Goal: Transaction & Acquisition: Purchase product/service

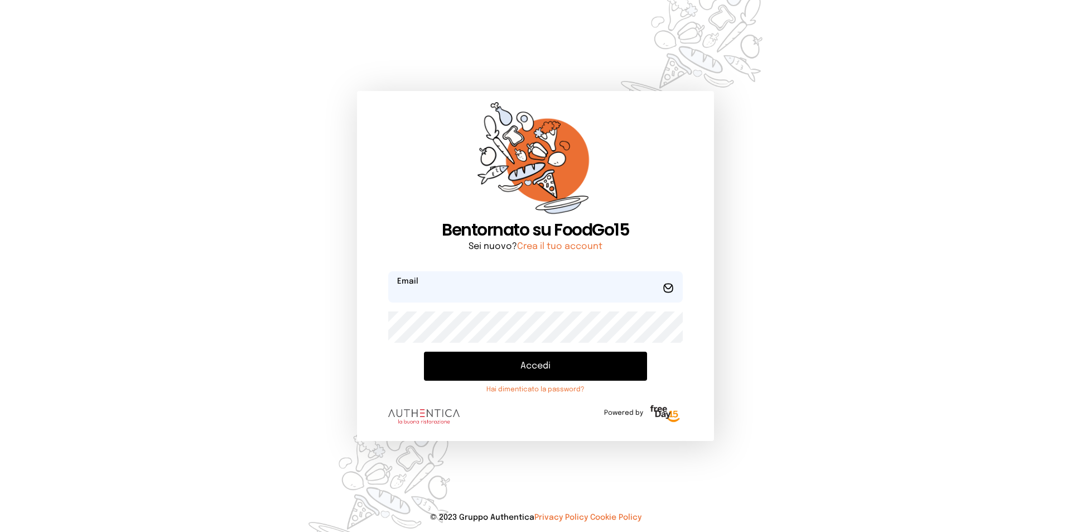
type input "**********"
click at [542, 363] on button "Accedi" at bounding box center [535, 366] width 223 height 29
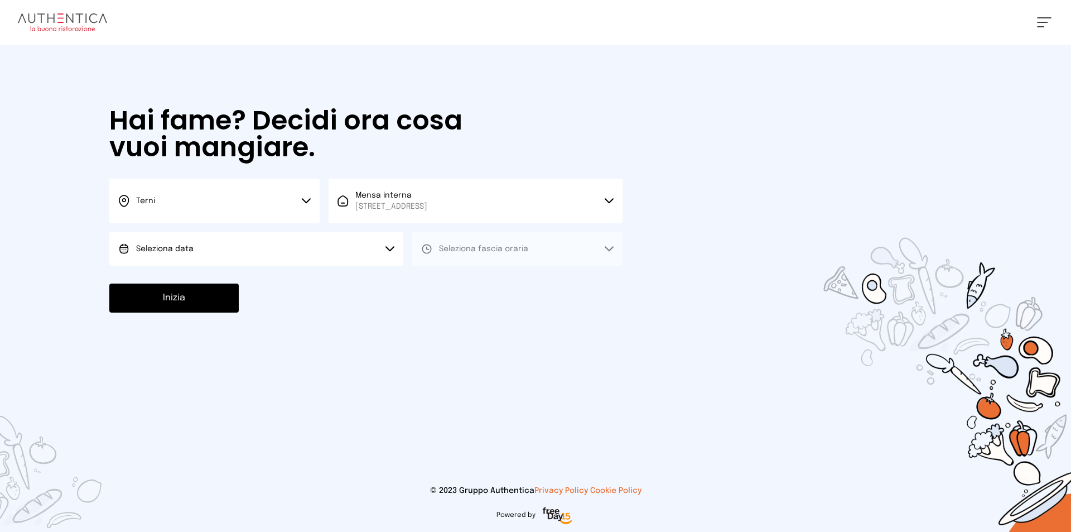
click at [389, 247] on icon at bounding box center [390, 249] width 9 height 6
click at [267, 278] on li "[DATE], [DATE]" at bounding box center [256, 280] width 294 height 29
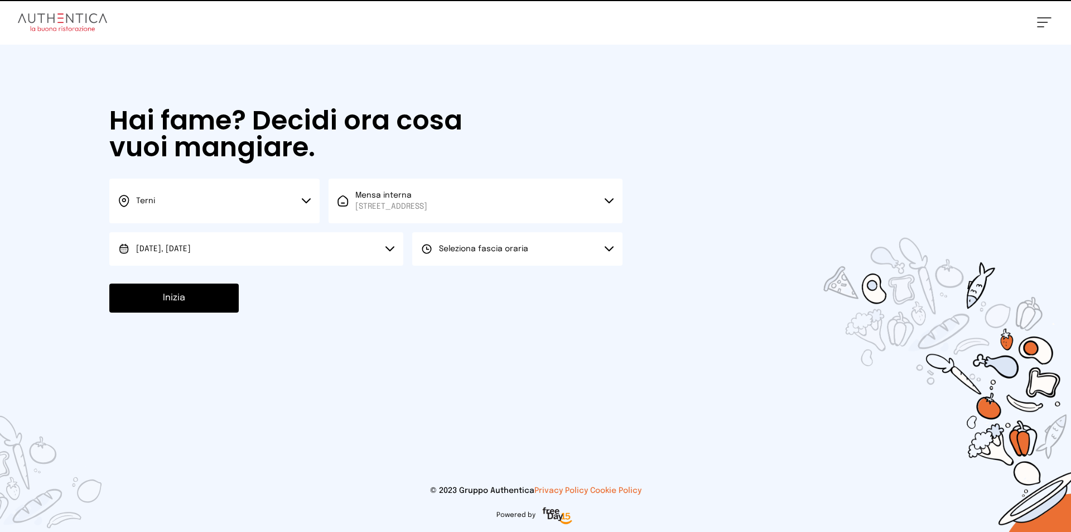
click at [606, 243] on button "Seleziona fascia oraria" at bounding box center [517, 248] width 210 height 33
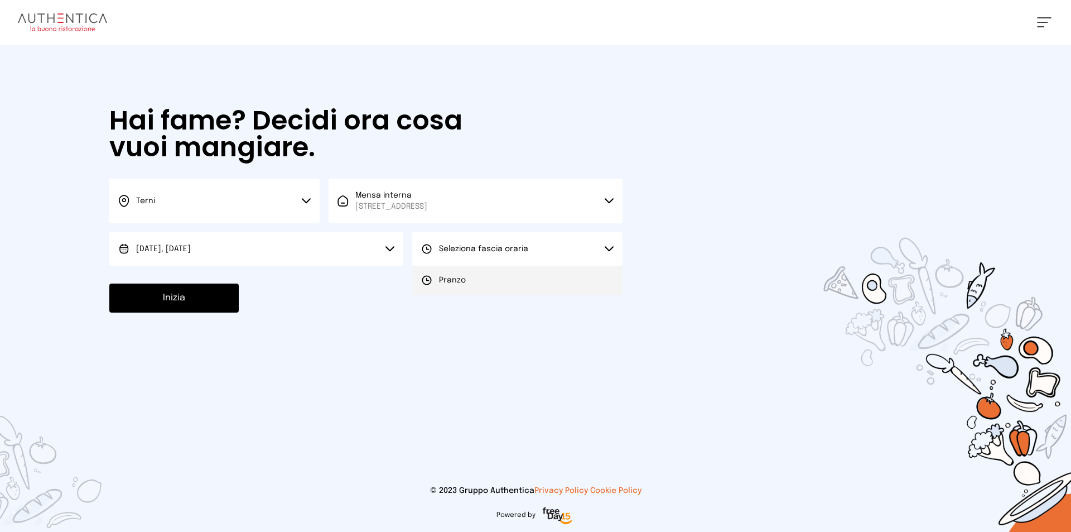
click at [538, 277] on li "Pranzo" at bounding box center [517, 280] width 210 height 29
click at [196, 303] on button "Inizia" at bounding box center [173, 297] width 129 height 29
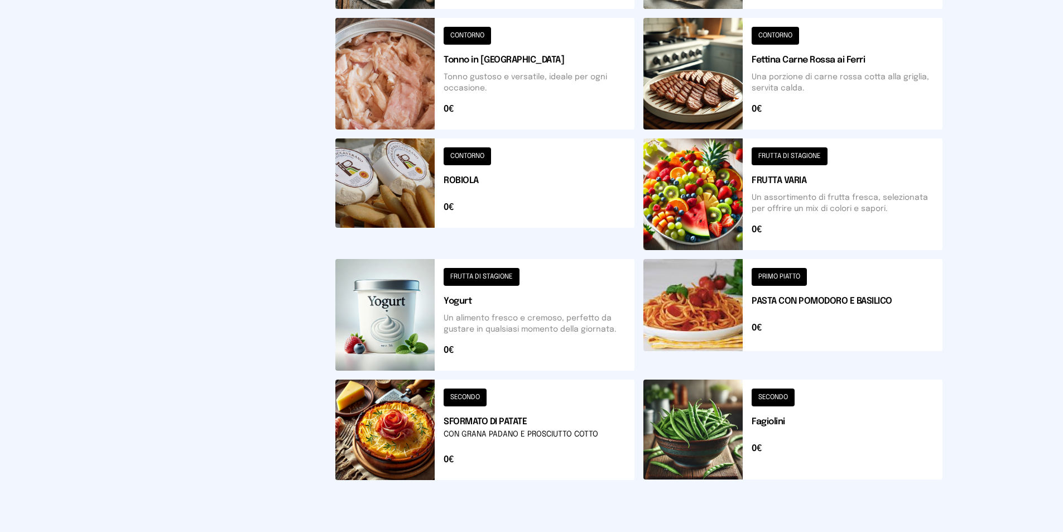
scroll to position [381, 0]
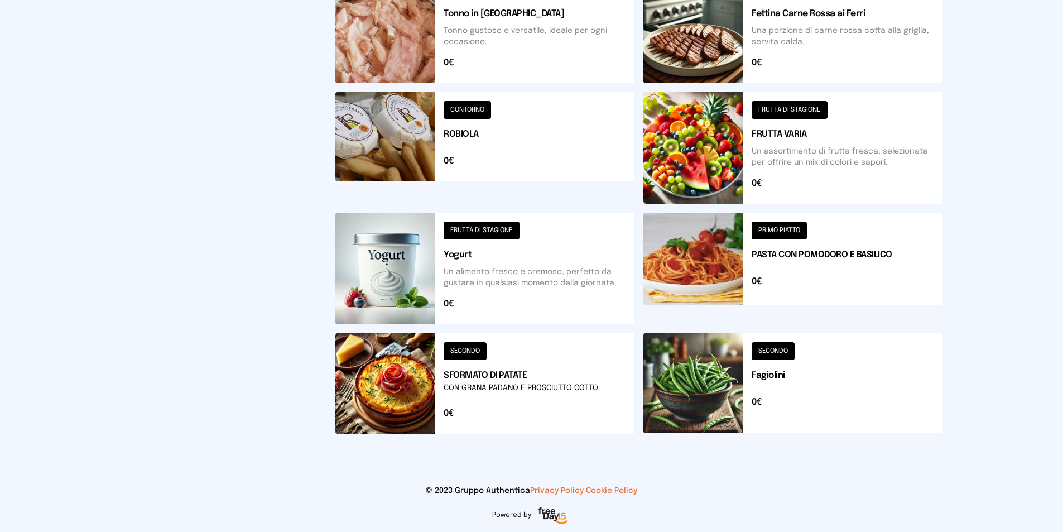
click at [502, 386] on button at bounding box center [484, 383] width 299 height 100
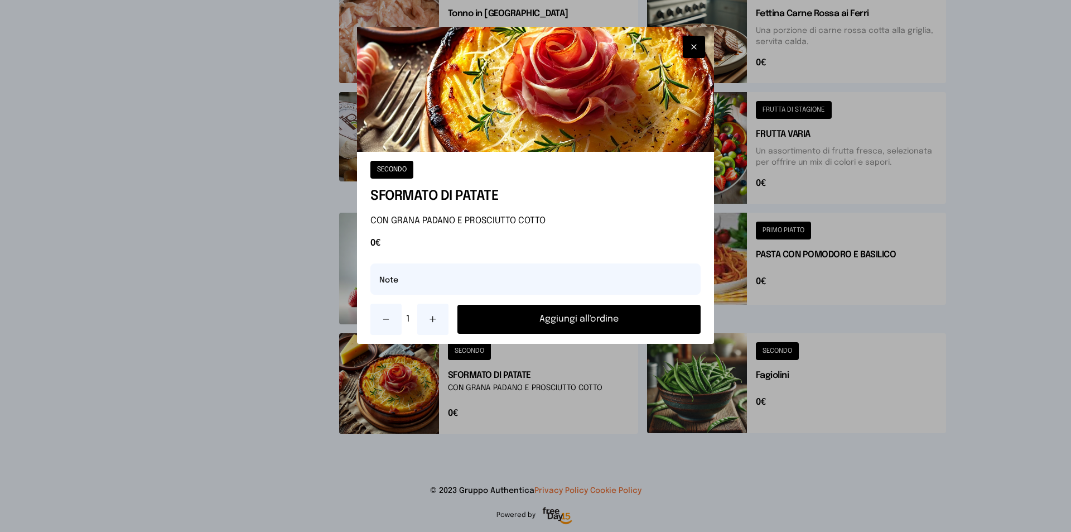
click at [597, 321] on button "Aggiungi all'ordine" at bounding box center [579, 319] width 243 height 29
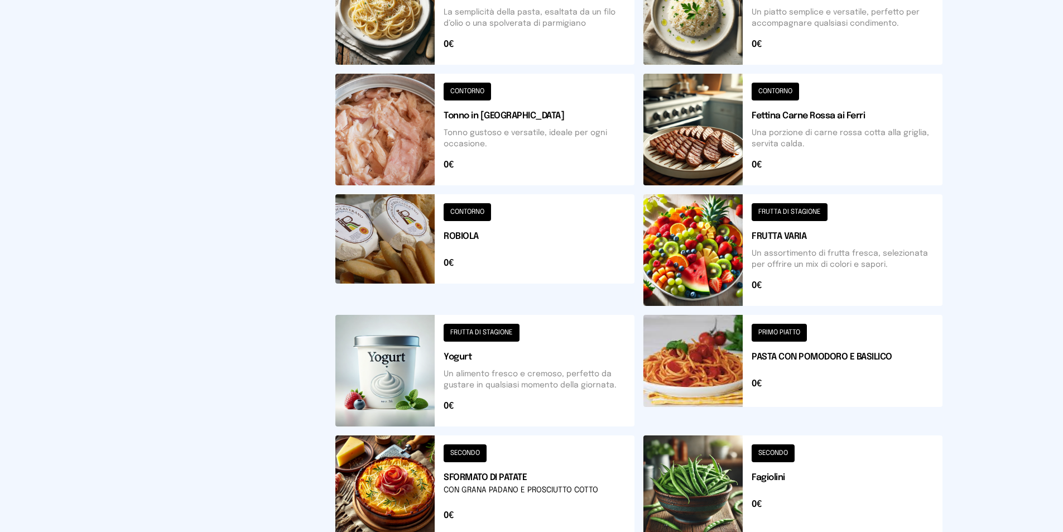
scroll to position [335, 0]
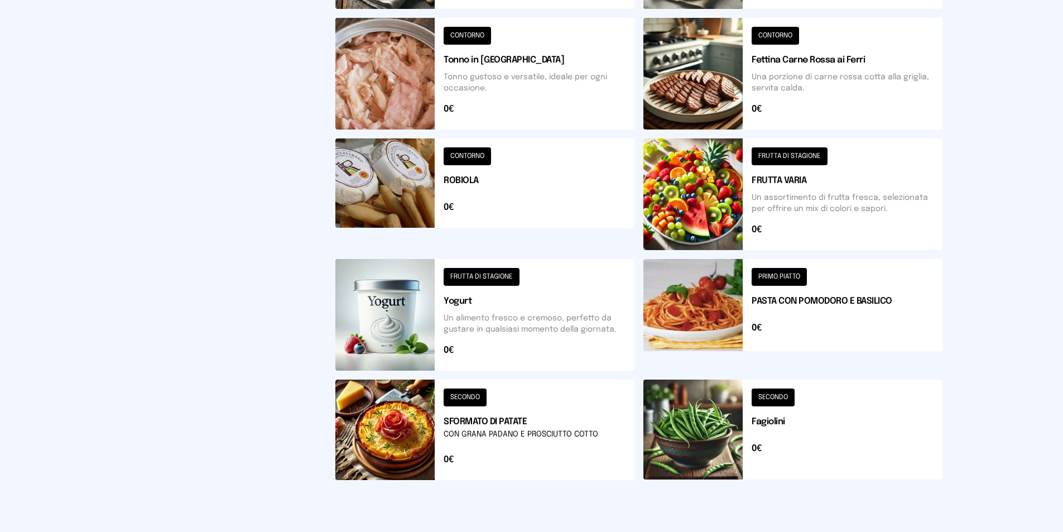
click at [782, 423] on button at bounding box center [792, 429] width 299 height 100
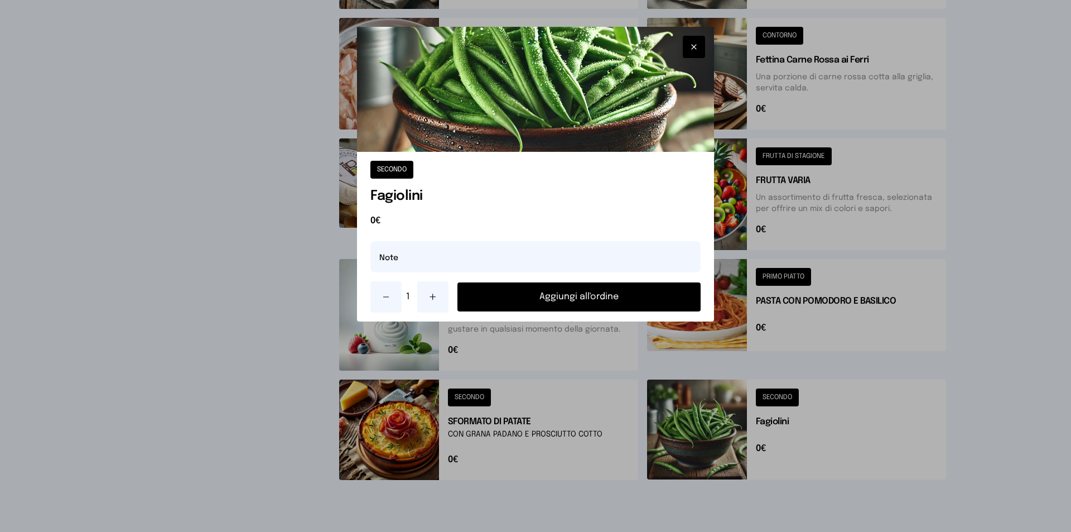
click at [613, 293] on button "Aggiungi all'ordine" at bounding box center [579, 296] width 243 height 29
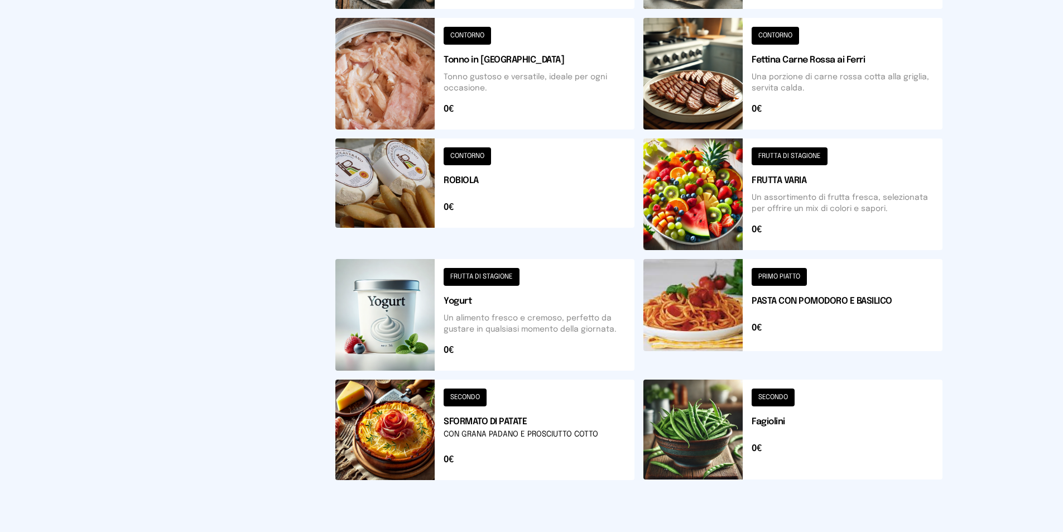
click at [795, 187] on button at bounding box center [792, 194] width 299 height 112
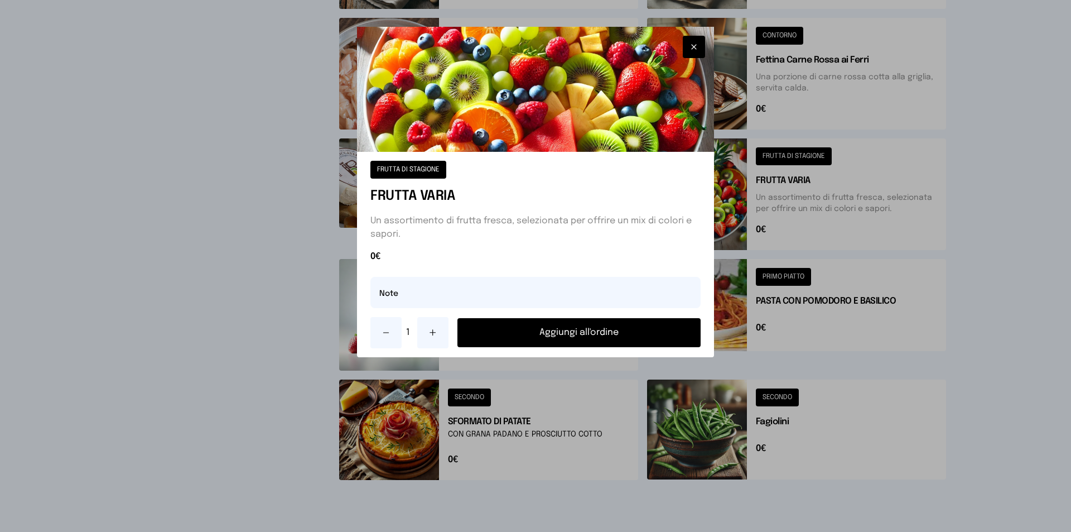
click at [568, 334] on button "Aggiungi all'ordine" at bounding box center [579, 332] width 243 height 29
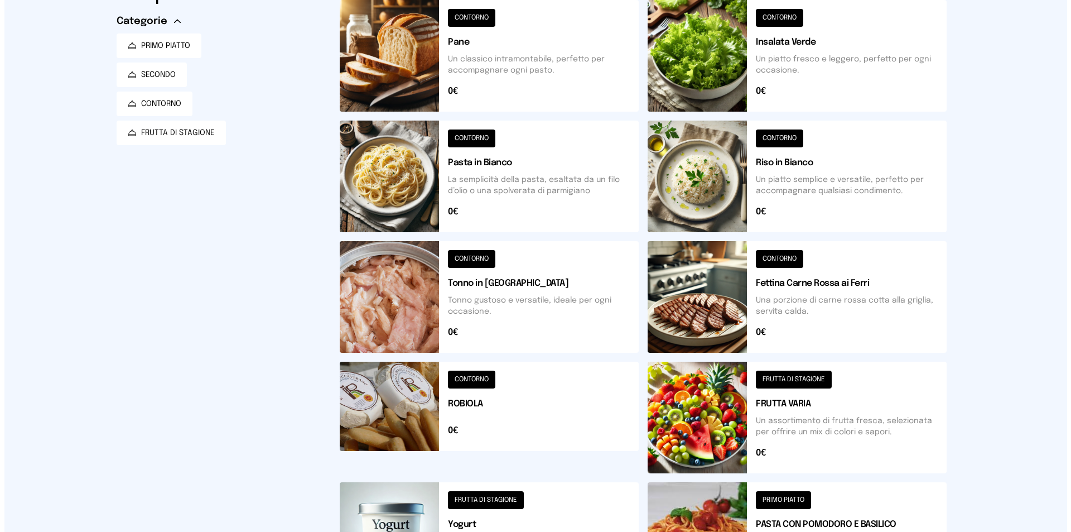
scroll to position [0, 0]
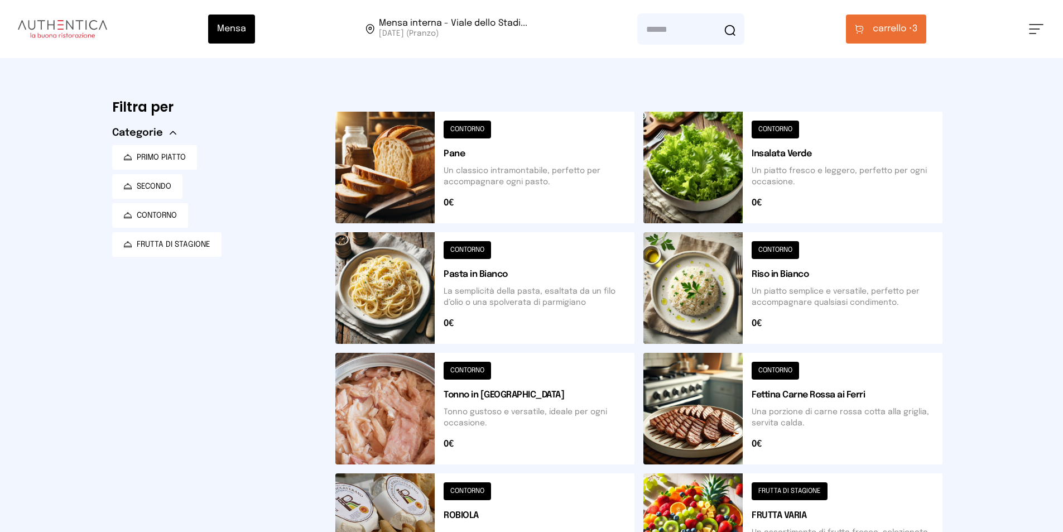
click at [898, 25] on span "carrello •" at bounding box center [893, 28] width 40 height 13
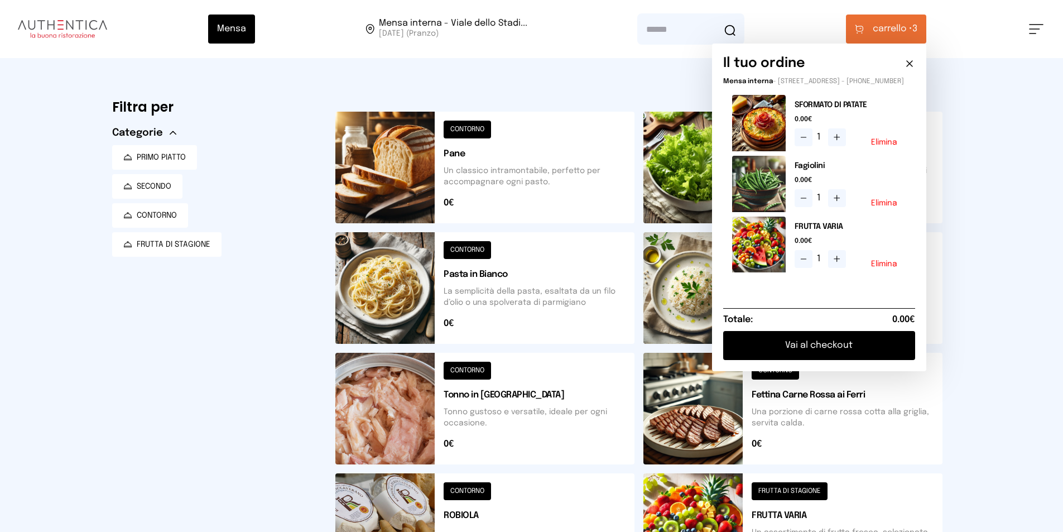
click at [854, 353] on button "Vai al checkout" at bounding box center [819, 345] width 192 height 29
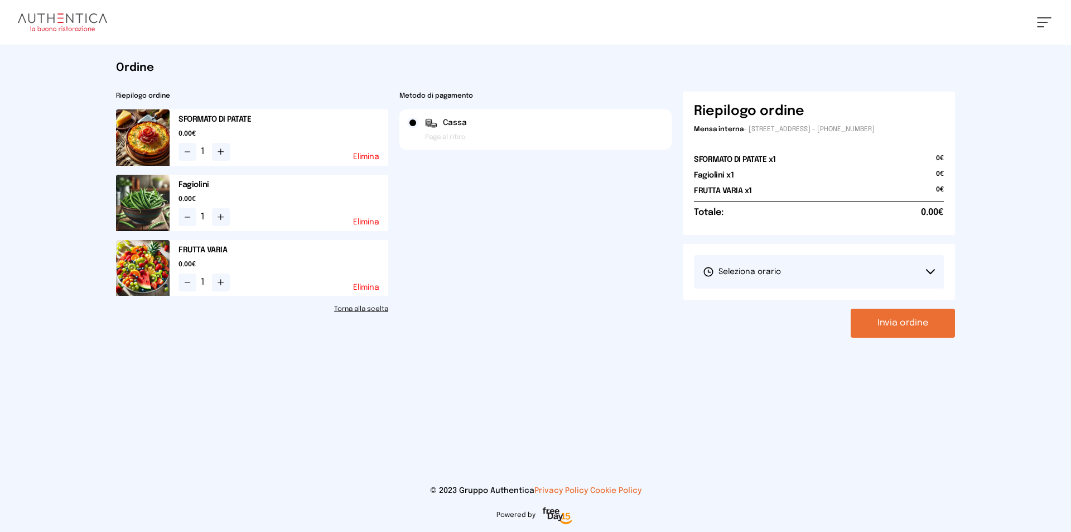
click at [931, 267] on button "Seleziona orario" at bounding box center [819, 271] width 250 height 33
click at [830, 301] on li "1° Turno (13:00 - 15:00)" at bounding box center [819, 302] width 250 height 29
click at [894, 325] on button "Invia ordine" at bounding box center [903, 323] width 104 height 29
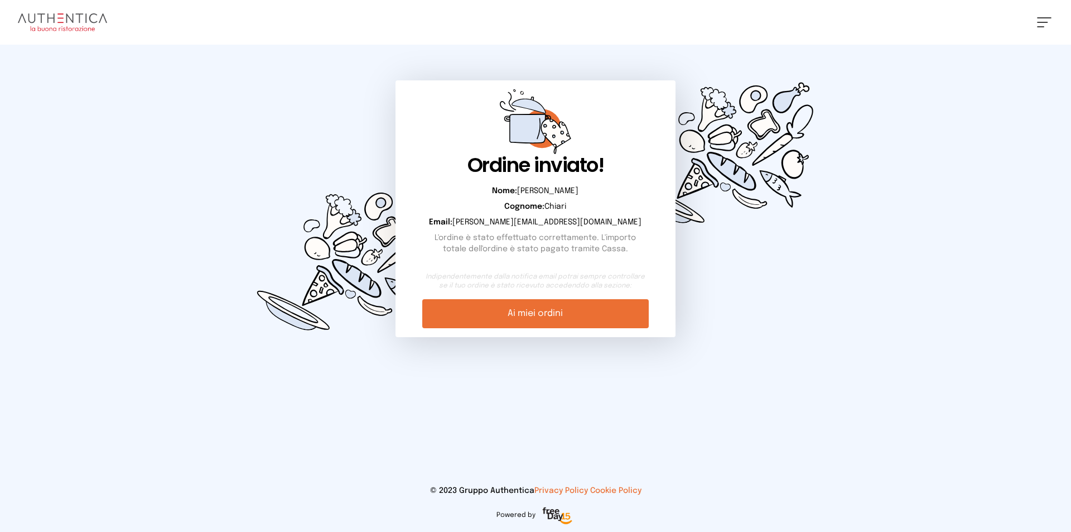
click at [713, 361] on div "Ordine inviato! Nome: [PERSON_NAME]: [PERSON_NAME]: [PERSON_NAME][EMAIL_ADDRESS…" at bounding box center [535, 209] width 857 height 328
